Goal: Check status: Check status

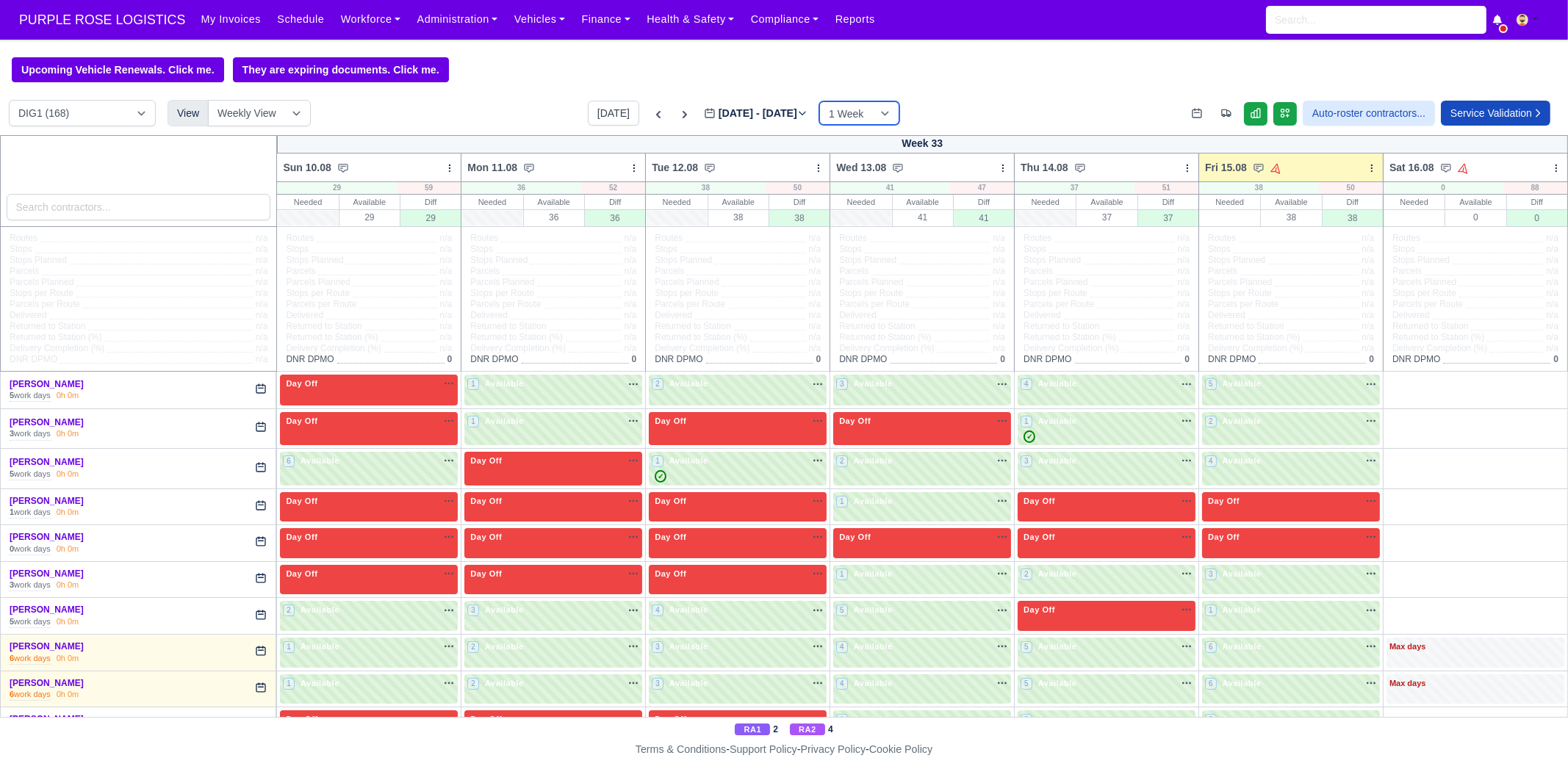
click at [837, 111] on select "1 Week 2 Weeks 3 Weeks 4 Weeks" at bounding box center [859, 113] width 80 height 23
select select "2"
click at [830, 102] on select "1 Week 2 Weeks 3 Weeks 4 Weeks" at bounding box center [859, 113] width 80 height 23
click at [807, 118] on icon at bounding box center [802, 113] width 10 height 10
click at [870, 120] on input "[DATE]" at bounding box center [787, 120] width 166 height 31
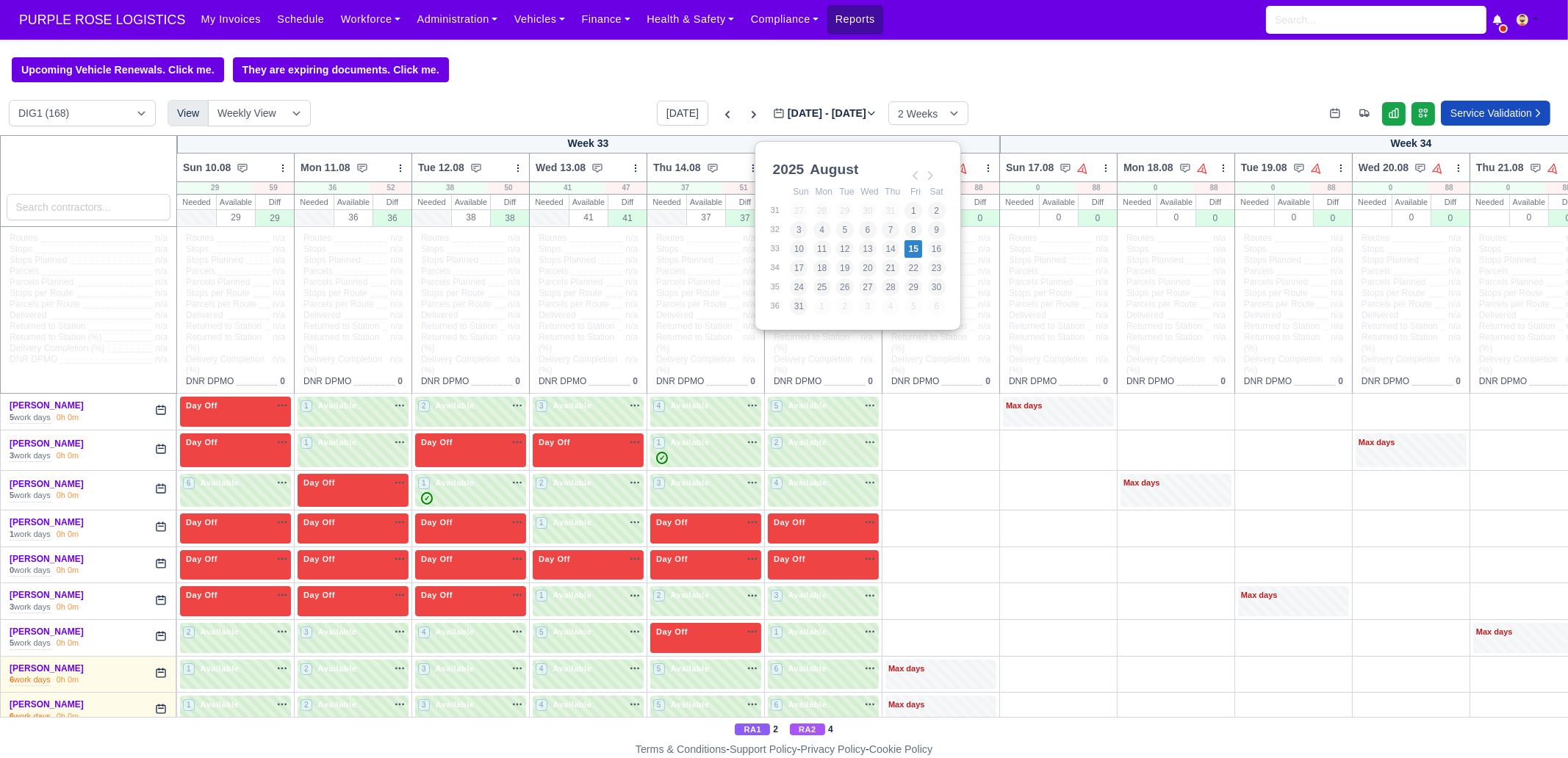
click at [827, 9] on link "Reports" at bounding box center [855, 19] width 56 height 28
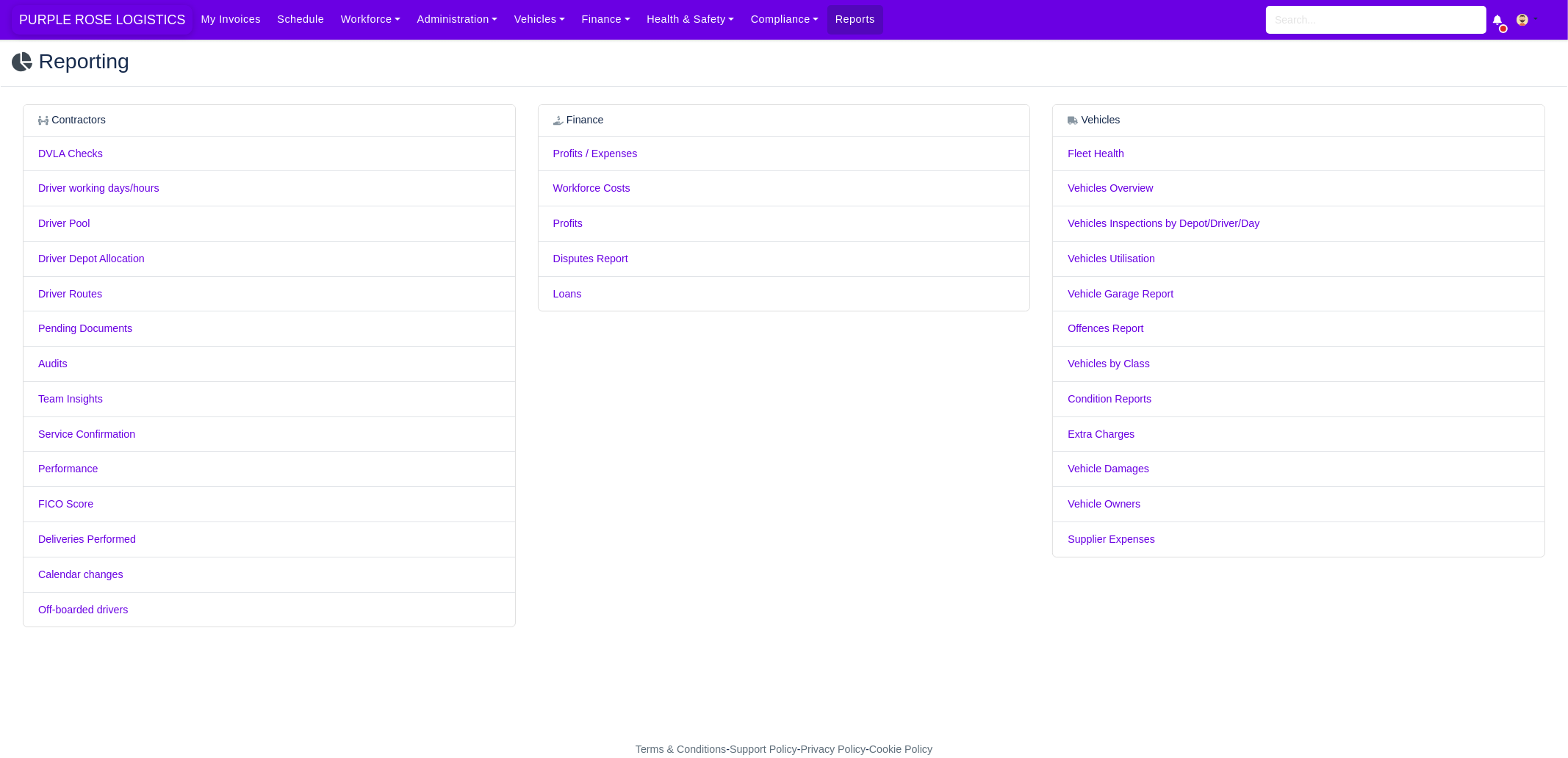
click at [123, 16] on span "PURPLE ROSE LOGISTICS" at bounding box center [102, 19] width 181 height 29
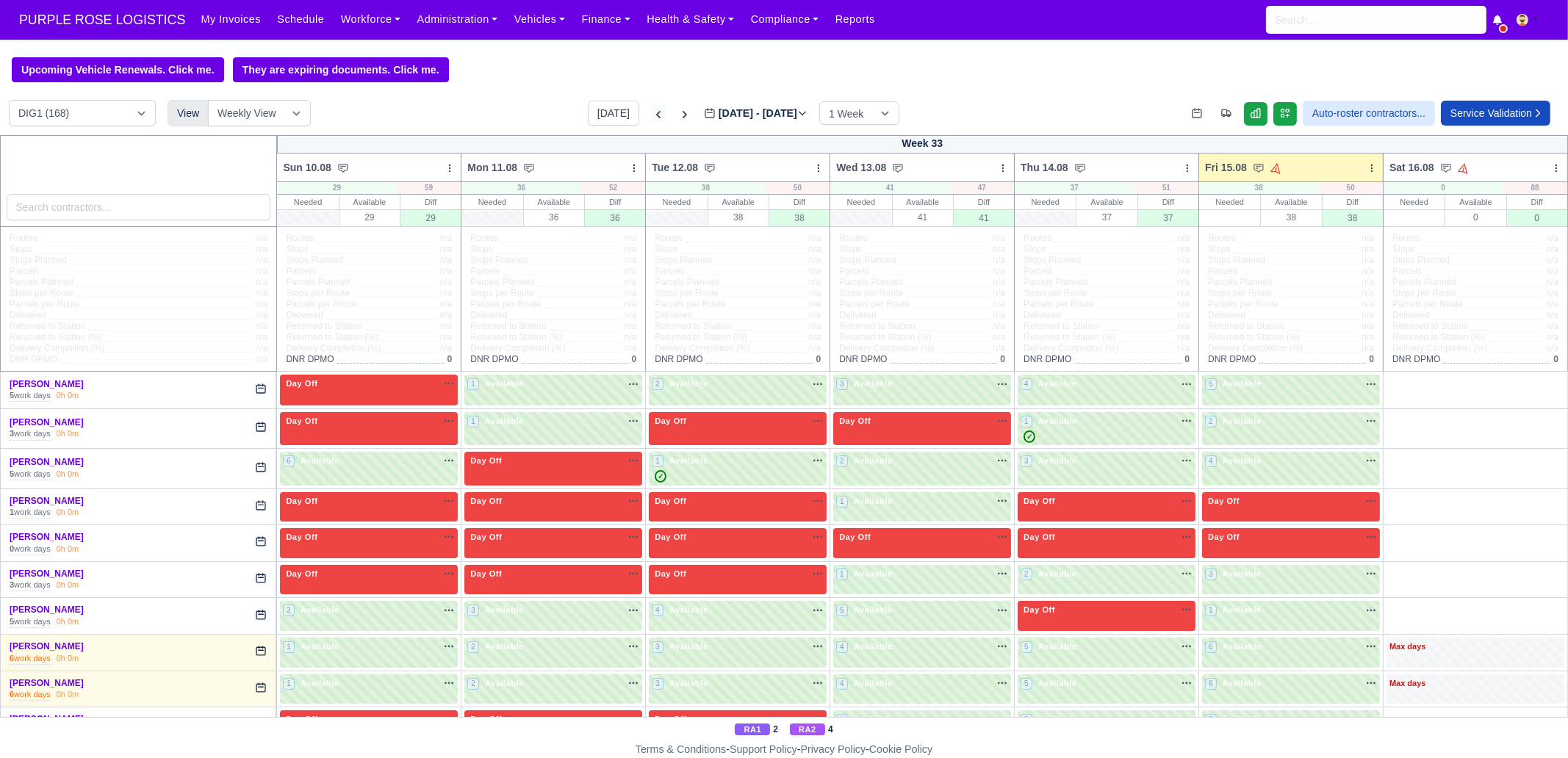
click at [650, 115] on icon at bounding box center [658, 115] width 15 height 15
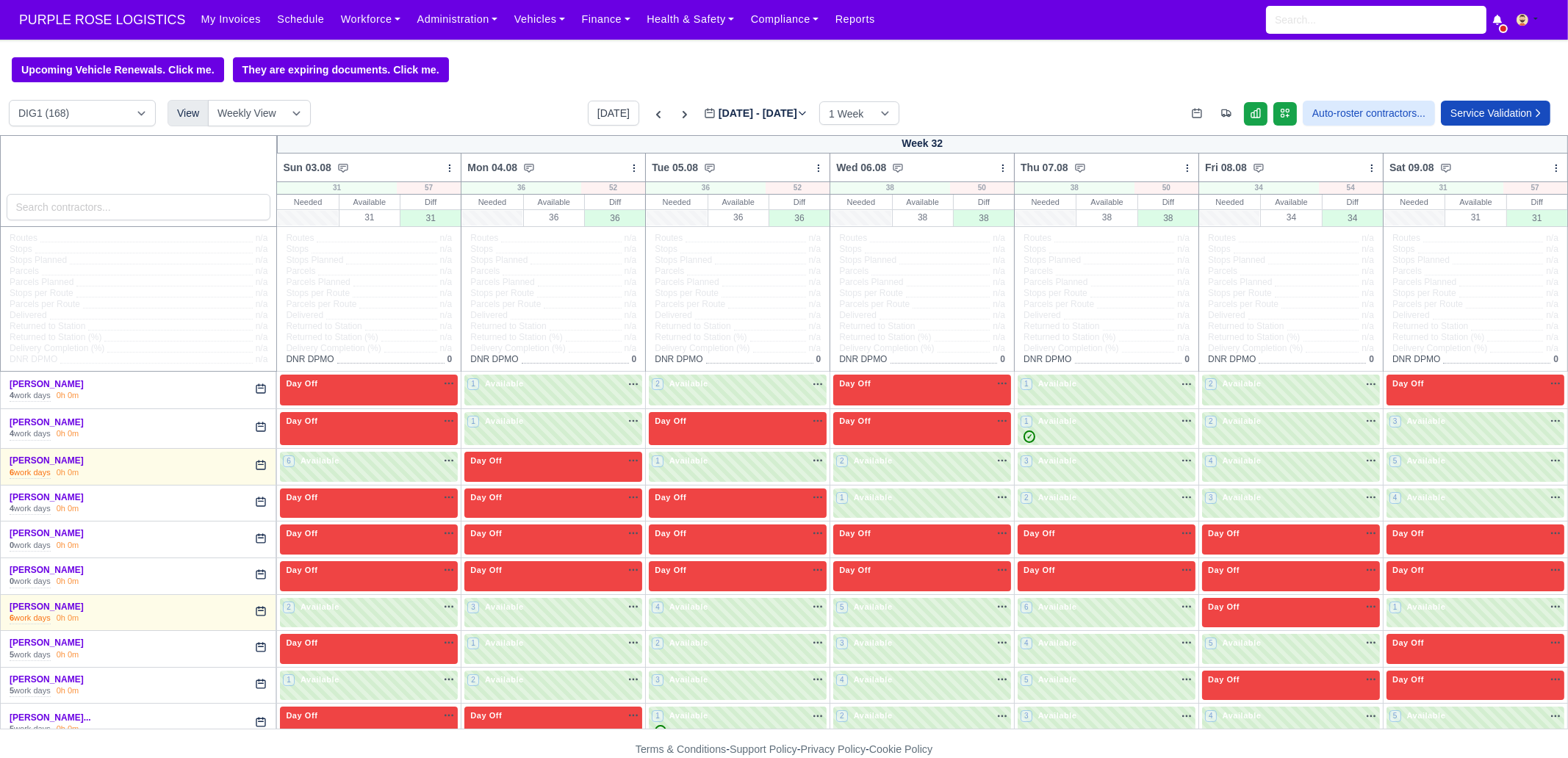
type input "2025-08-08"
click at [650, 107] on link at bounding box center [658, 113] width 15 height 17
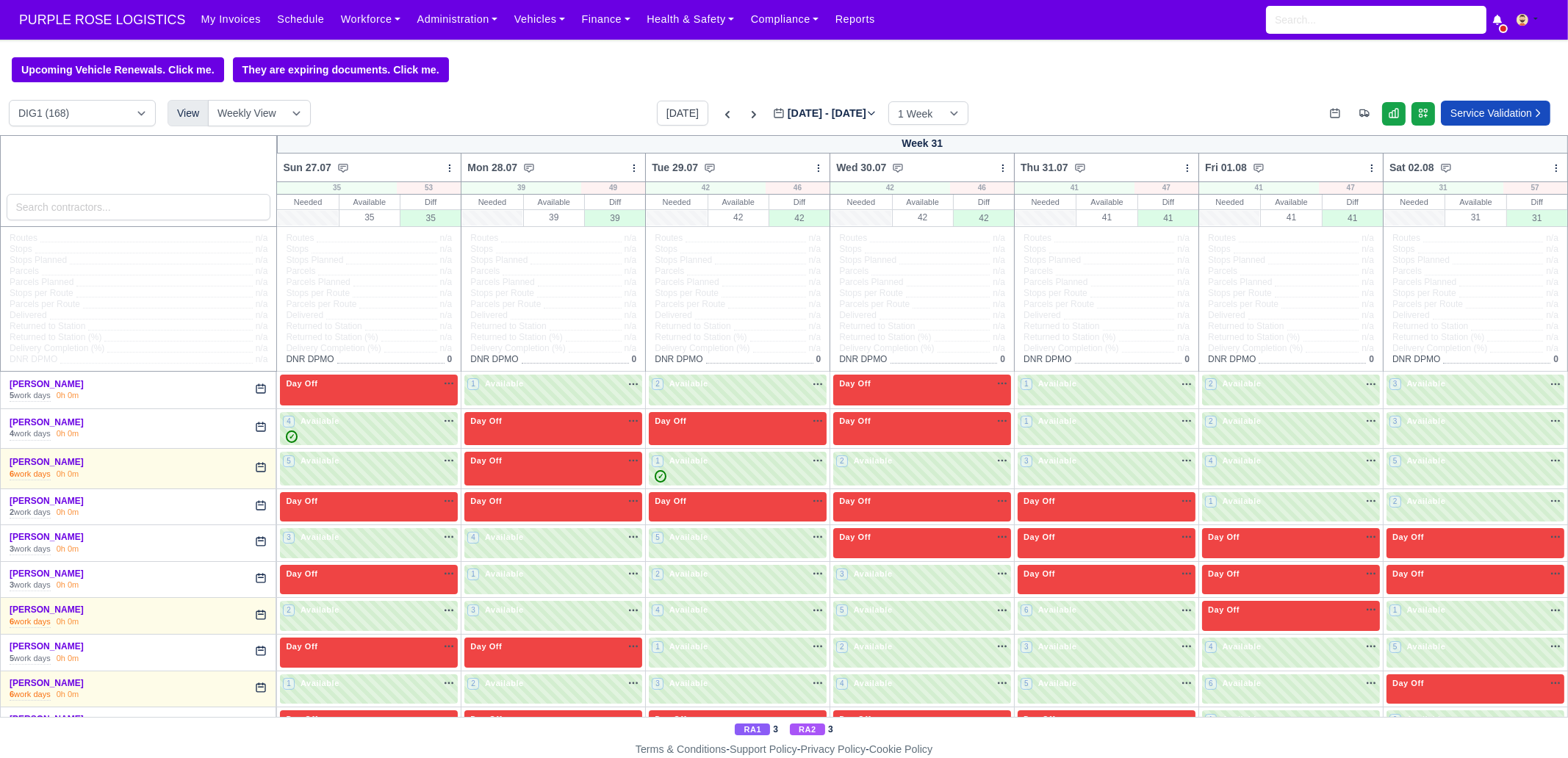
type input "2025-08-01"
click at [720, 120] on icon at bounding box center [727, 115] width 15 height 15
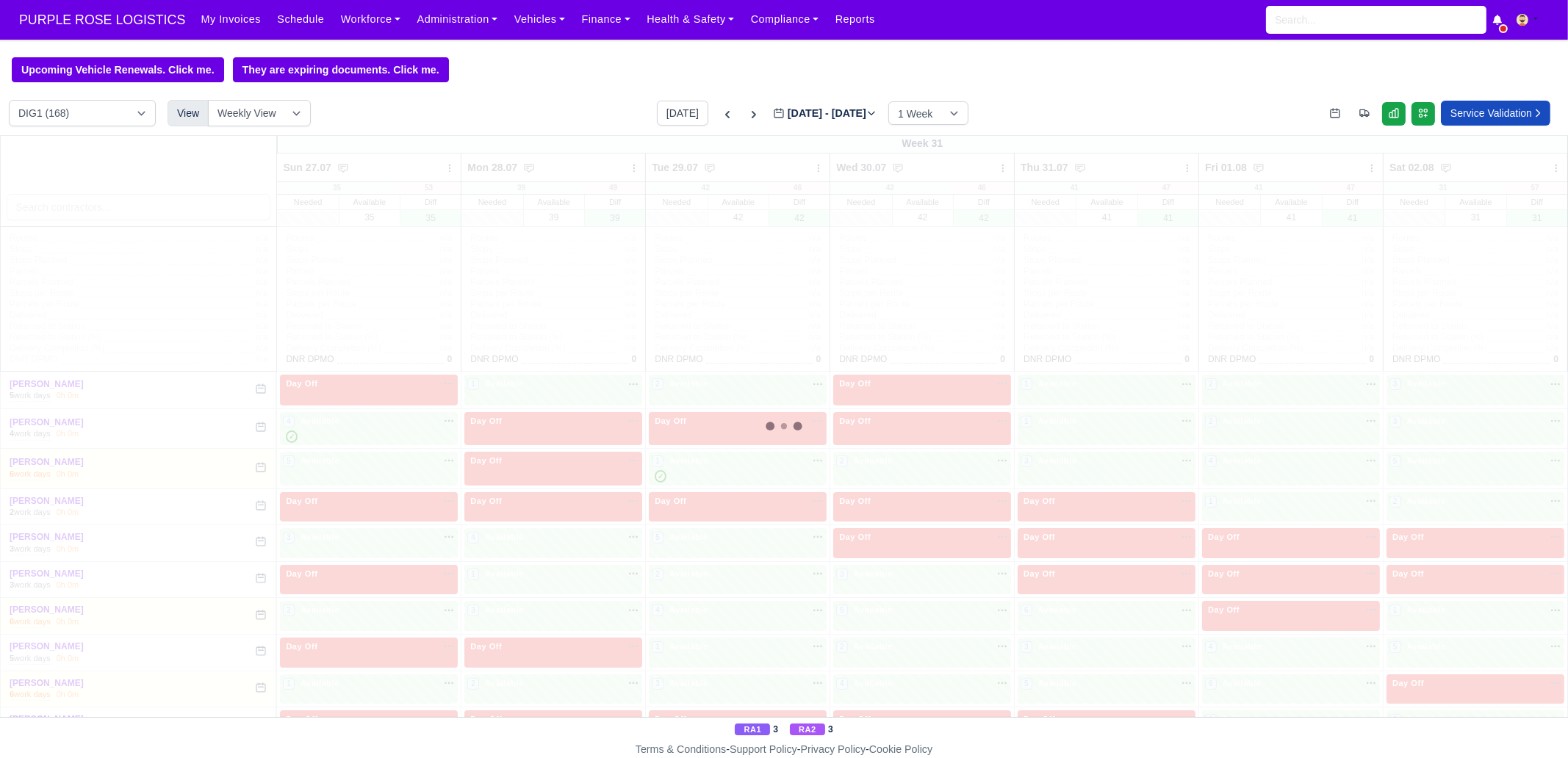
type input "2025-07-25"
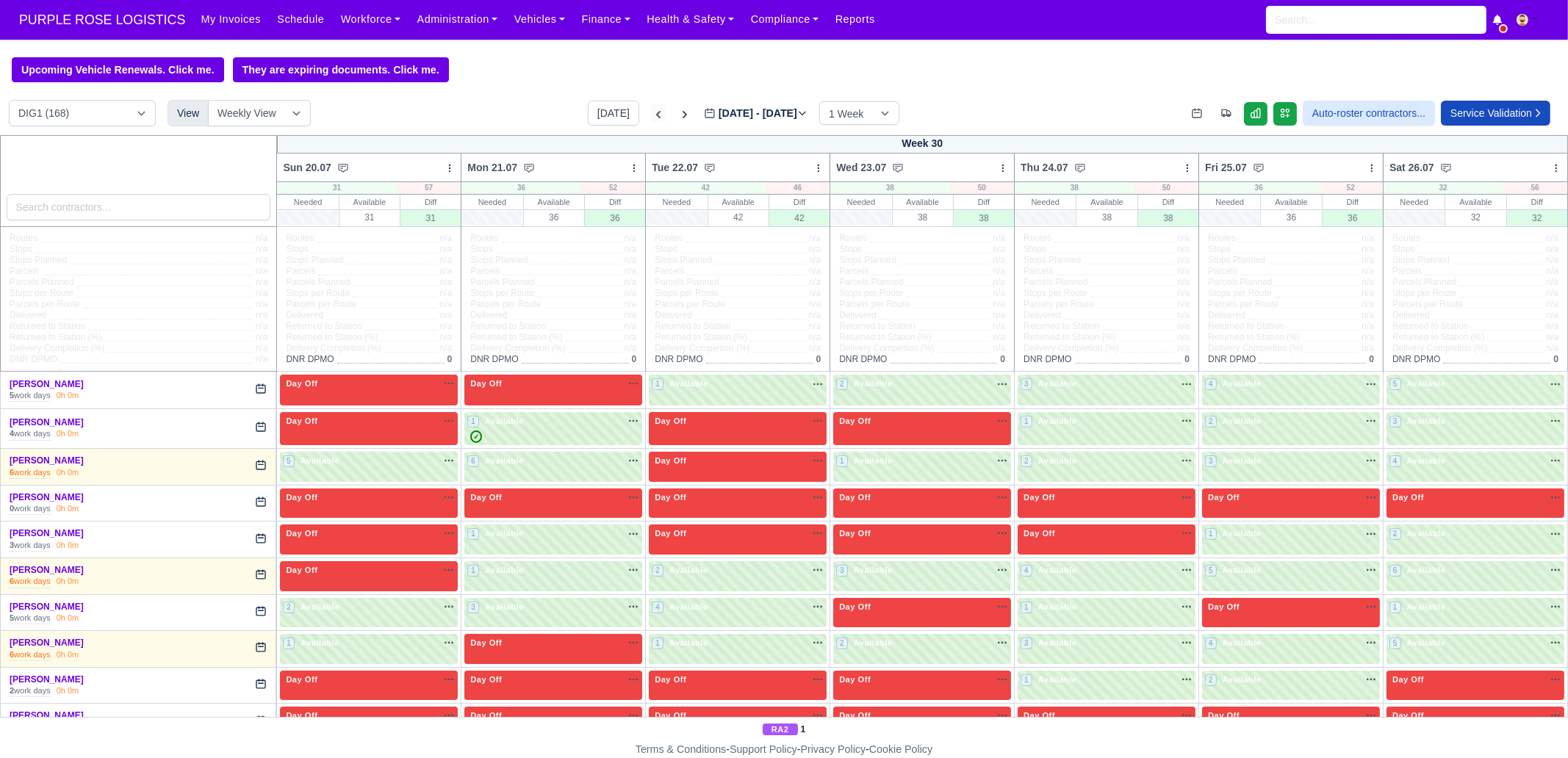
click at [650, 115] on icon at bounding box center [658, 115] width 15 height 15
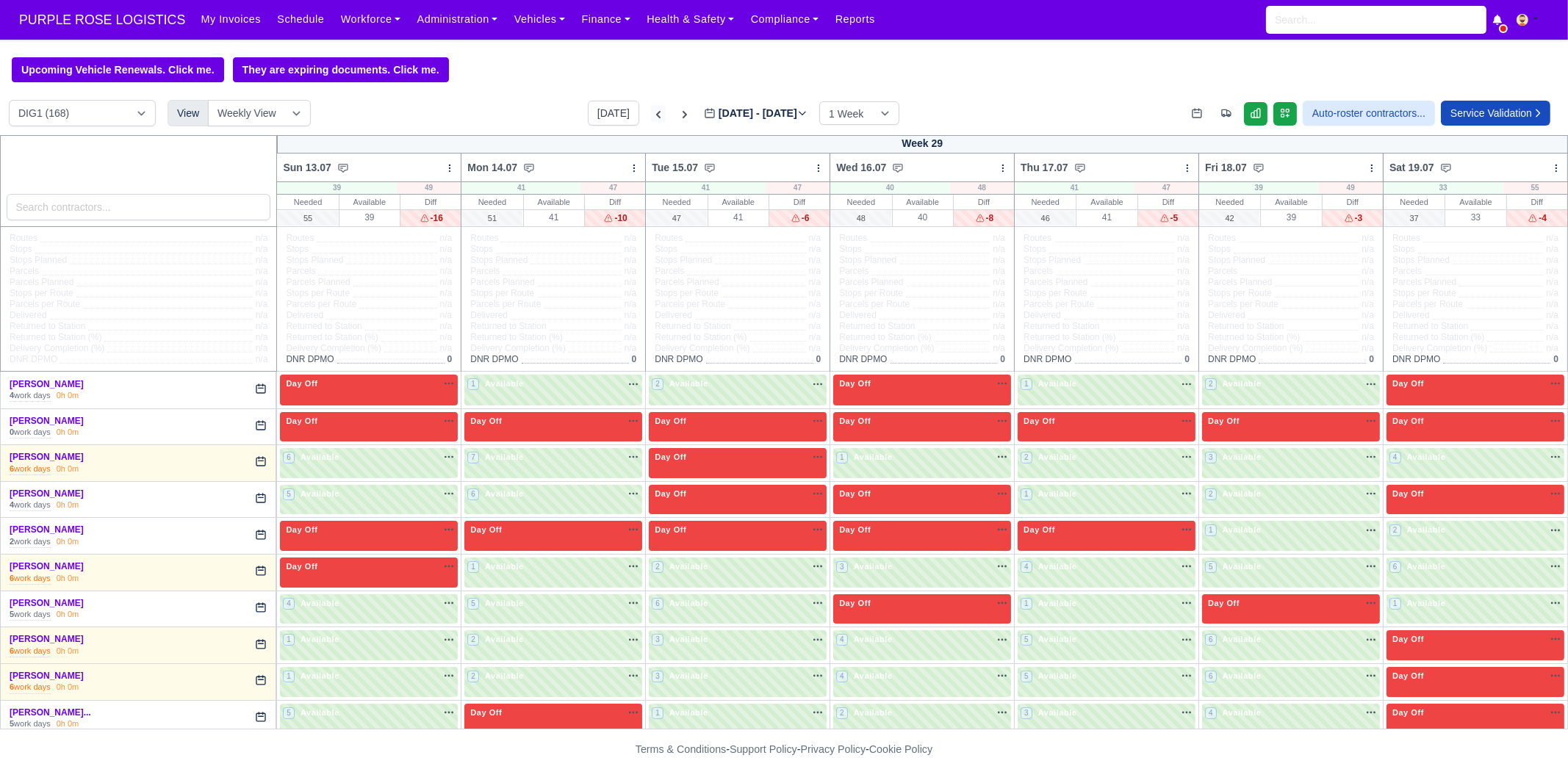
type input "2025-07-18"
click at [650, 115] on icon at bounding box center [658, 115] width 15 height 15
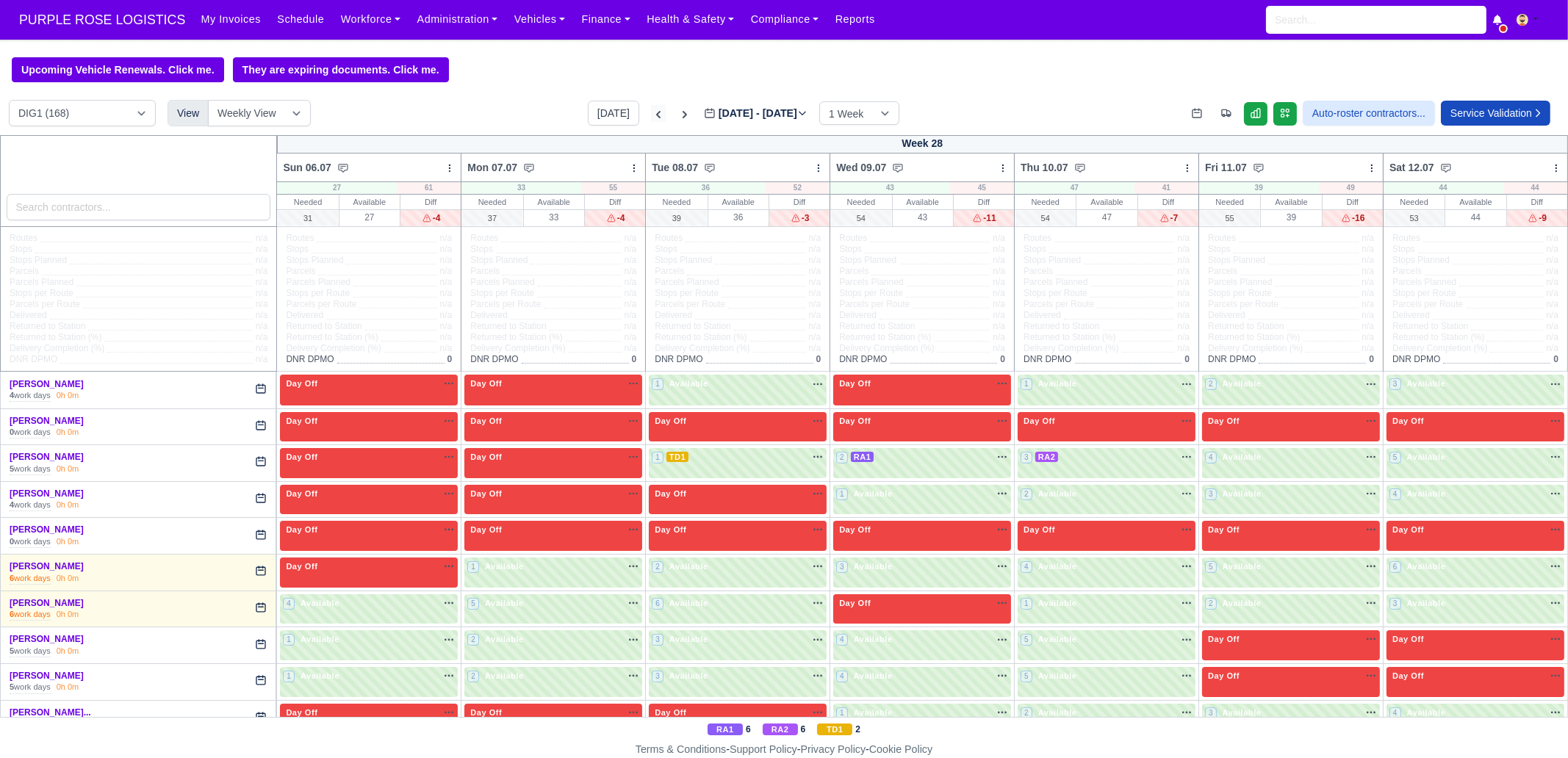
type input "2025-07-11"
click at [650, 115] on icon at bounding box center [658, 115] width 15 height 15
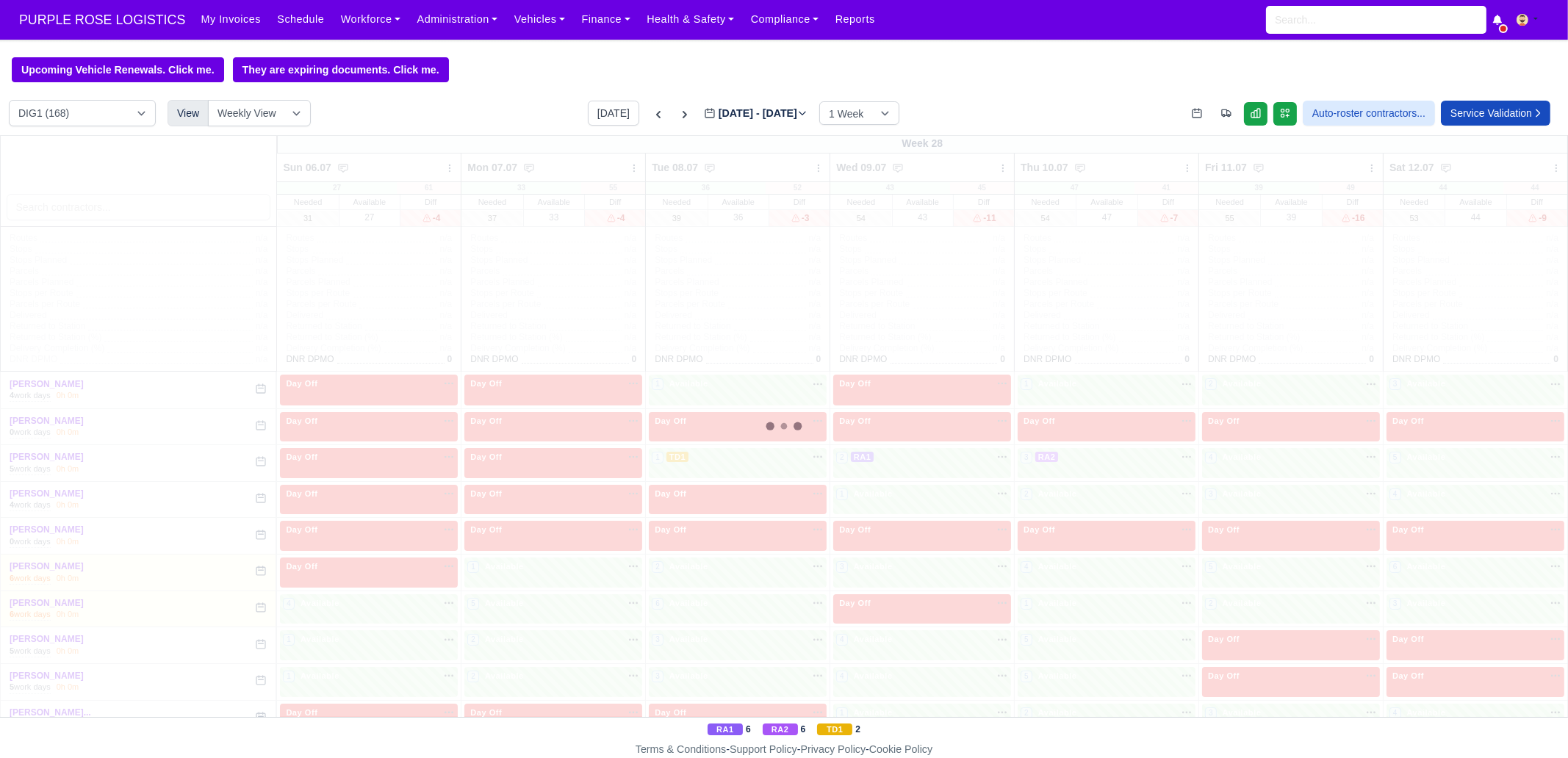
type input "2025-07-04"
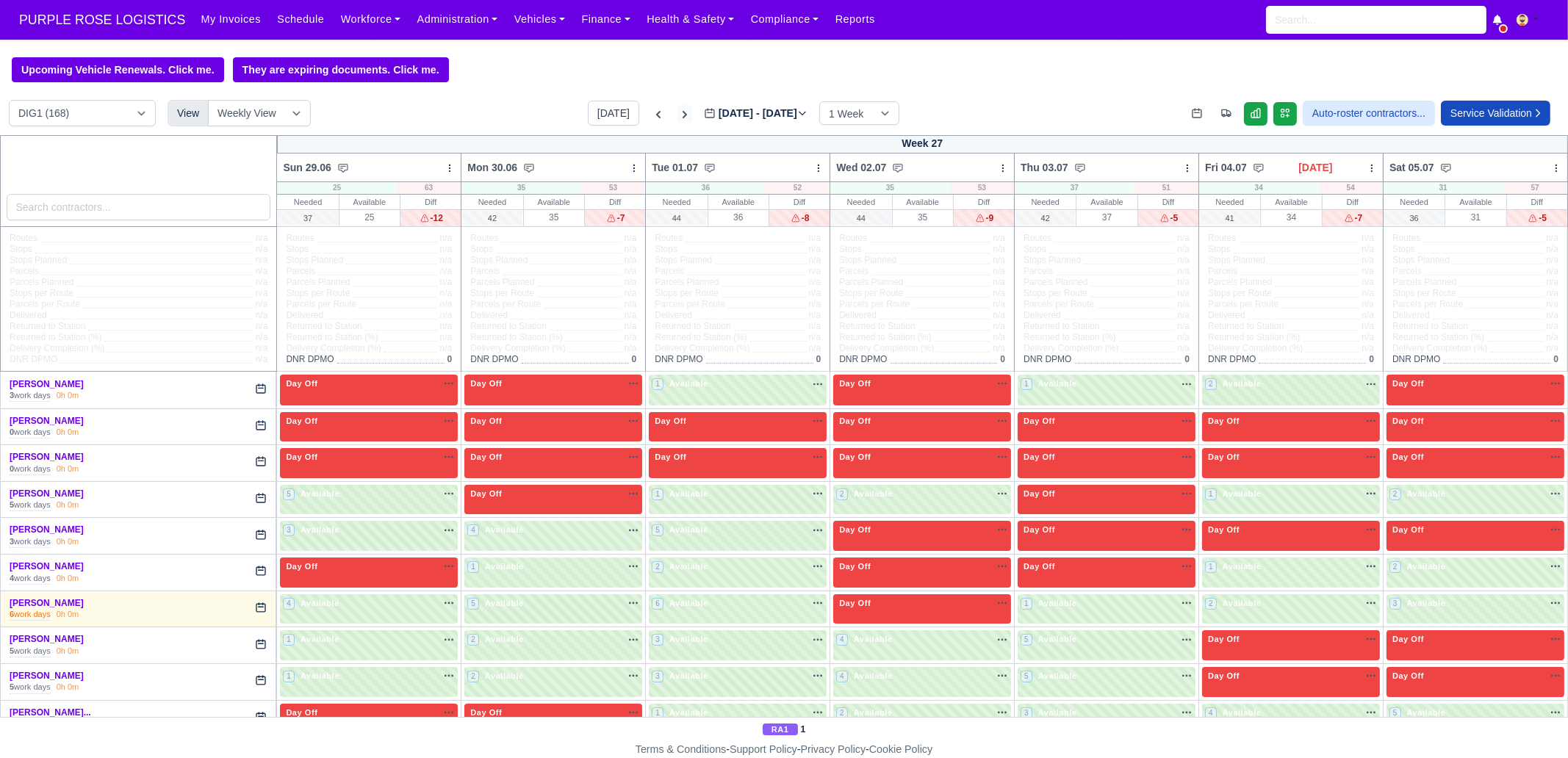
click at [677, 112] on icon at bounding box center [685, 115] width 15 height 15
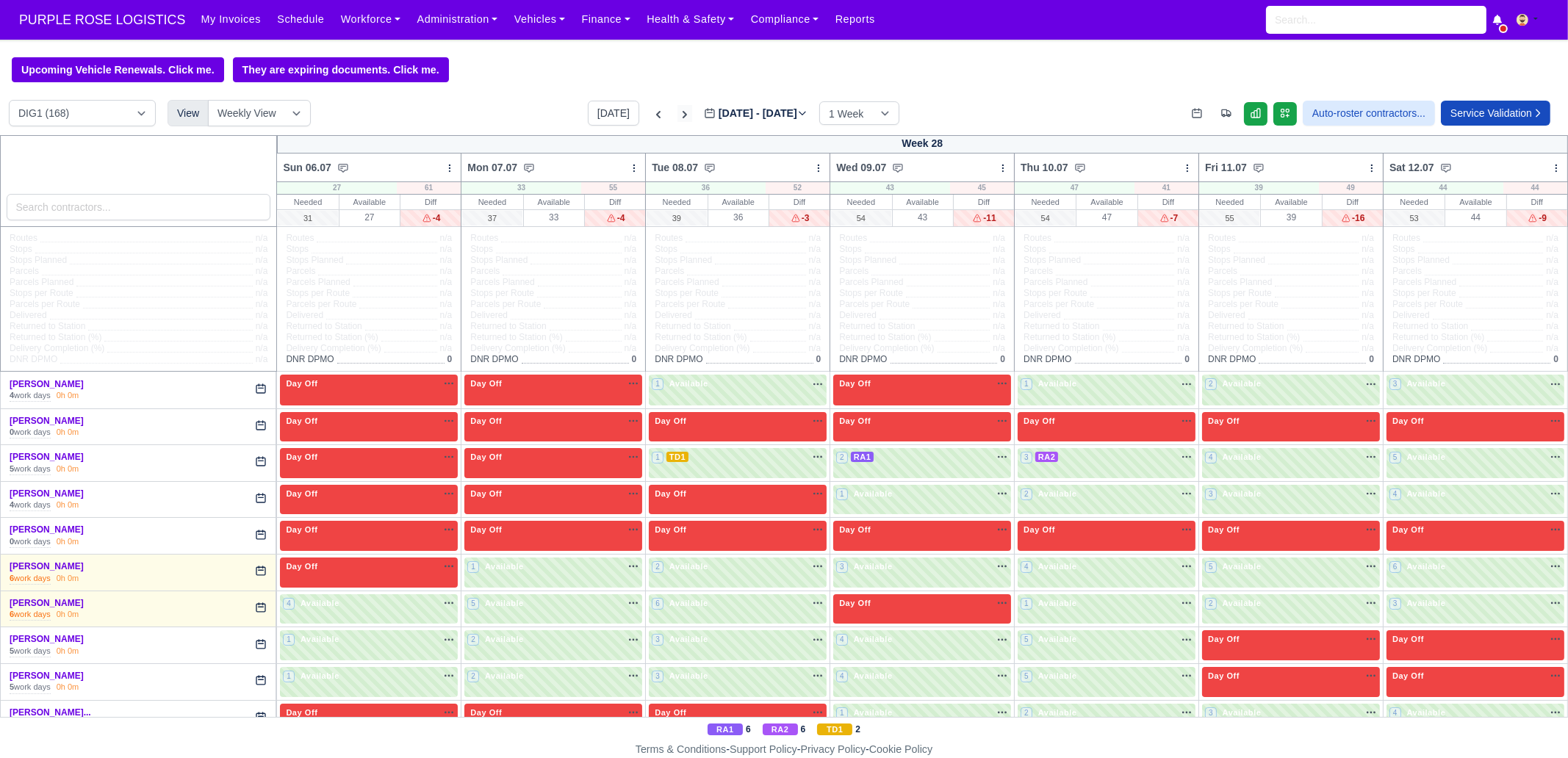
type input "2025-07-11"
click at [677, 115] on icon at bounding box center [685, 115] width 15 height 15
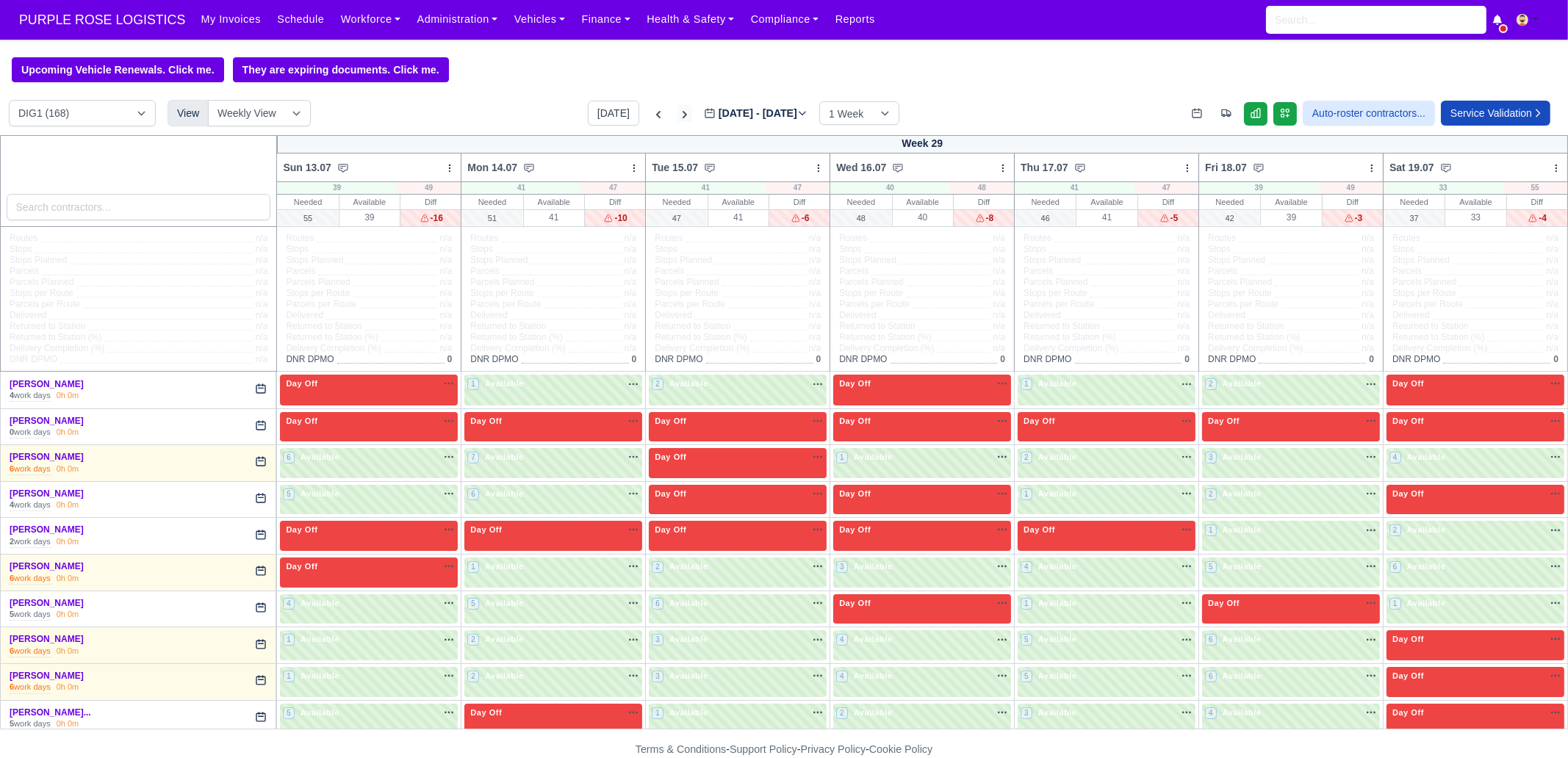
type input "2025-07-18"
click at [677, 115] on icon at bounding box center [685, 115] width 15 height 15
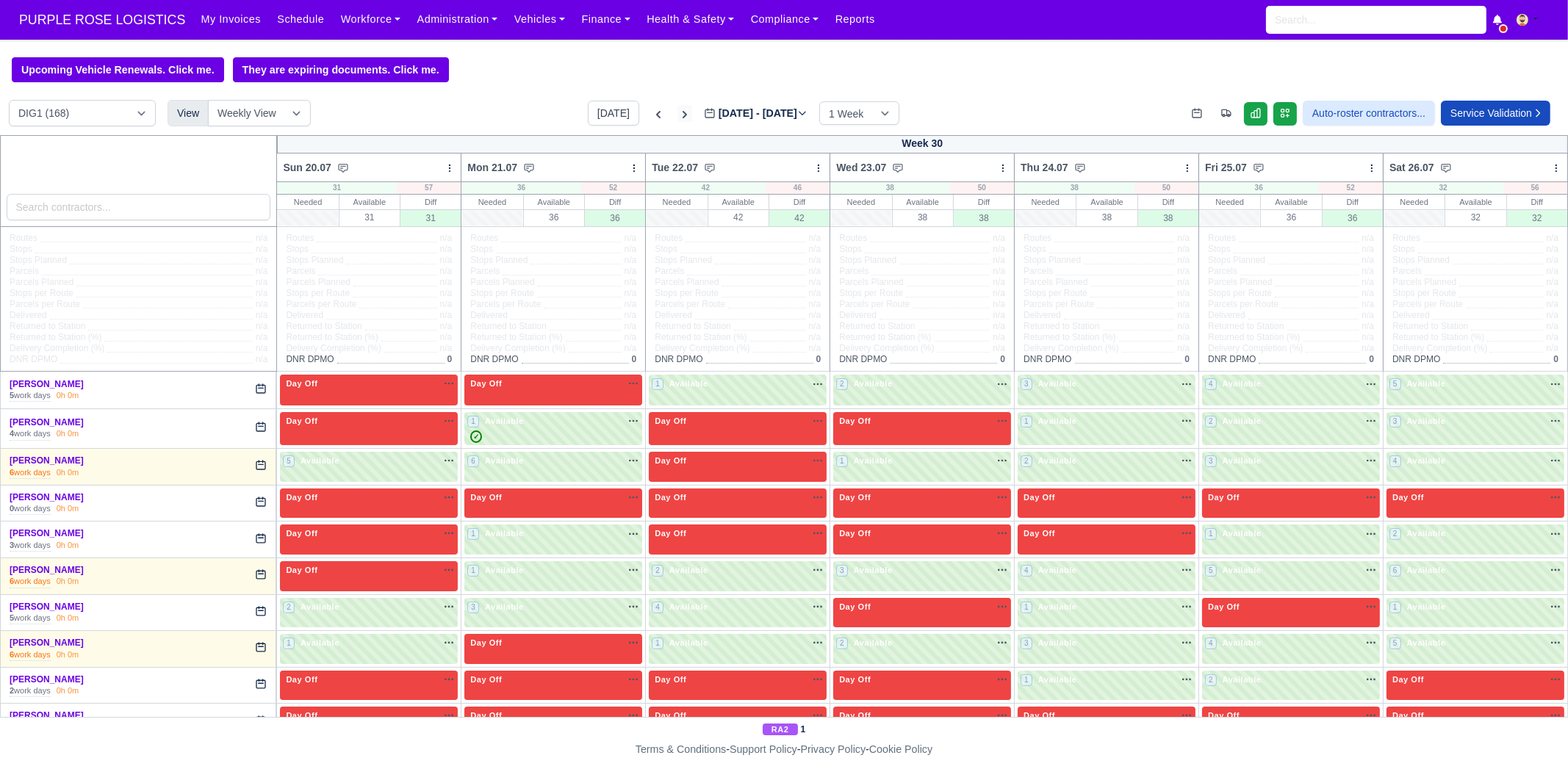
type input "2025-07-25"
click at [677, 115] on icon at bounding box center [685, 115] width 15 height 15
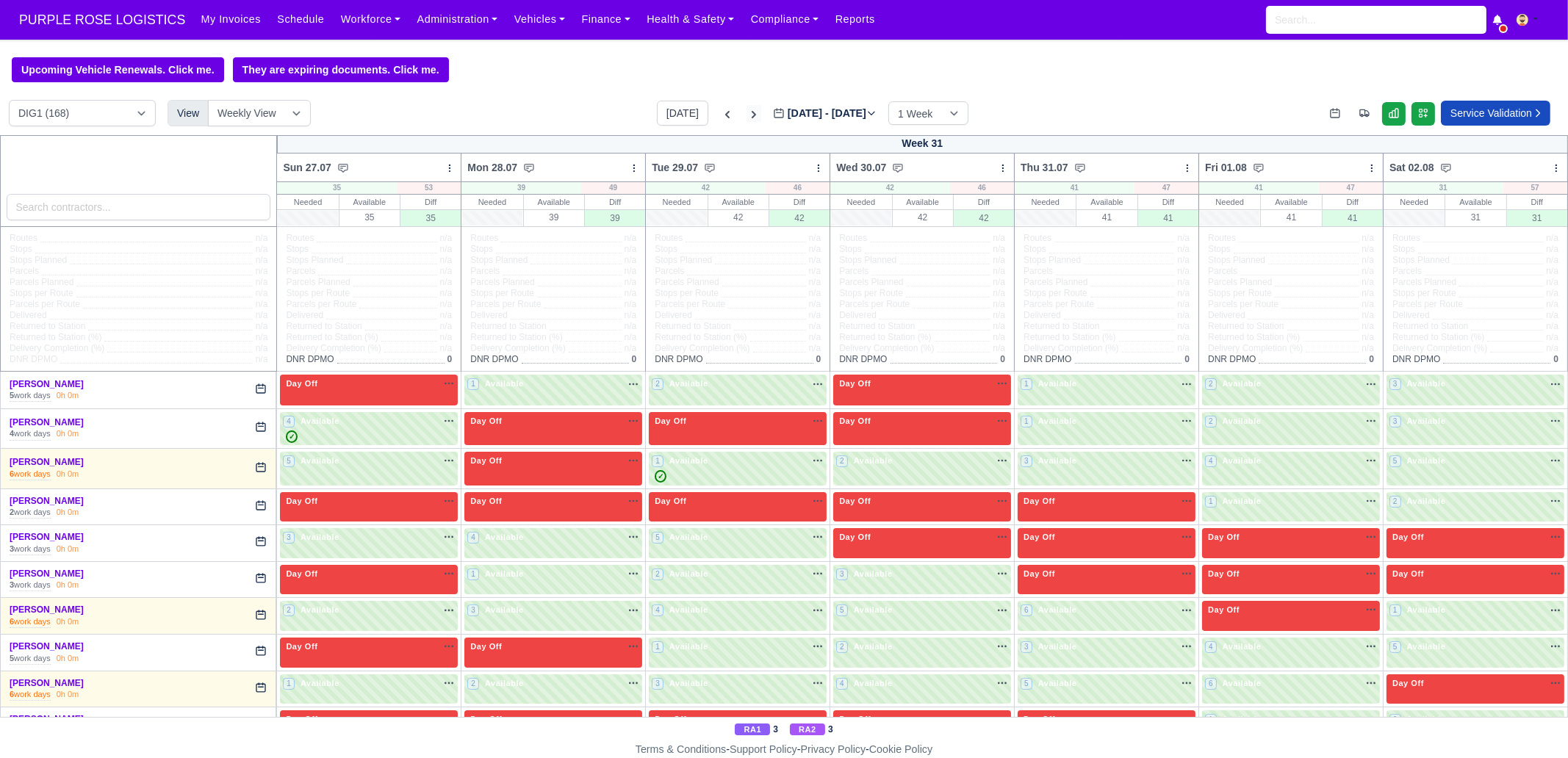
type input "2025-08-01"
click at [665, 115] on button "[DATE]" at bounding box center [682, 113] width 51 height 25
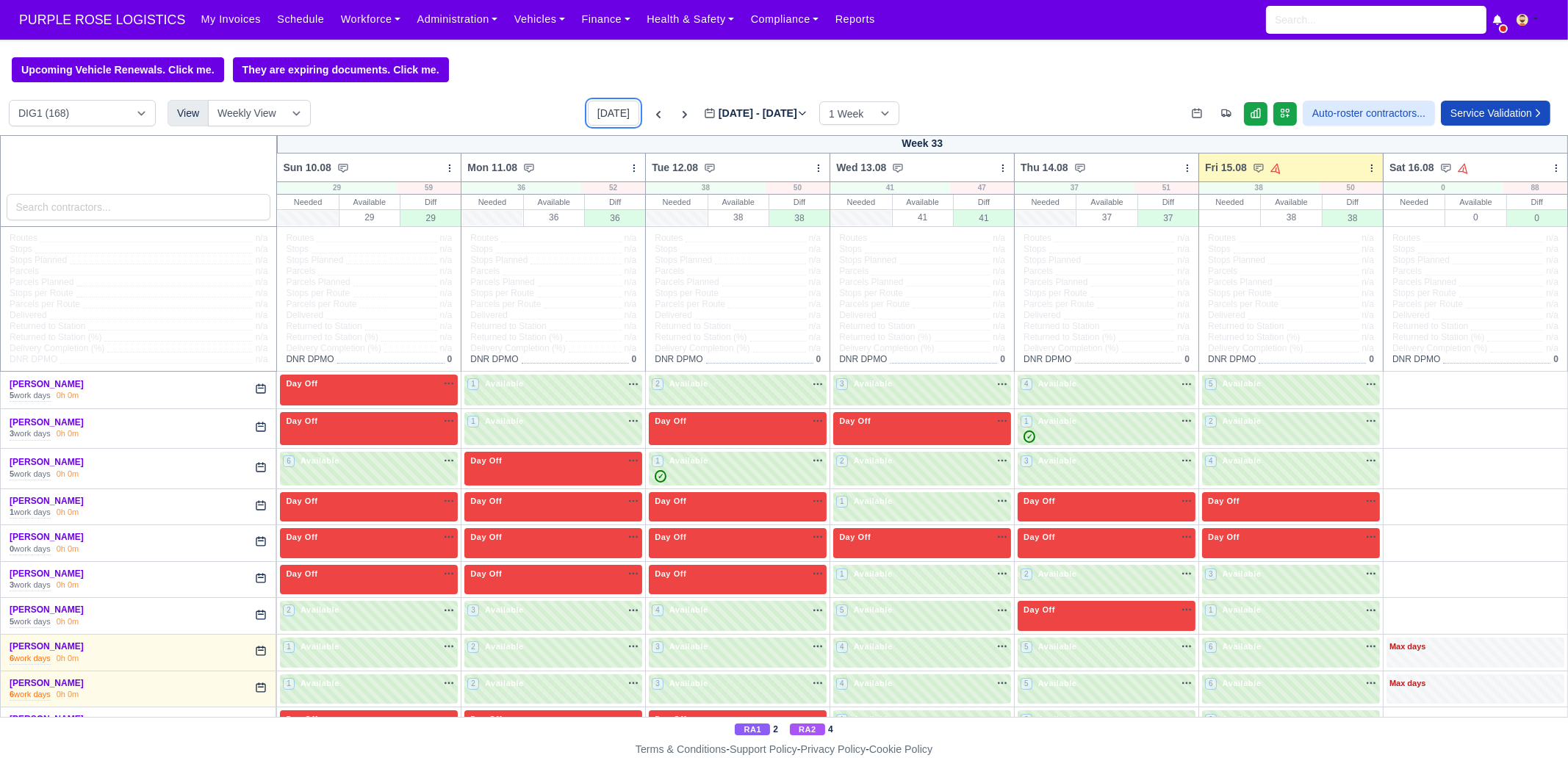
type input "[DATE]"
